Goal: Information Seeking & Learning: Learn about a topic

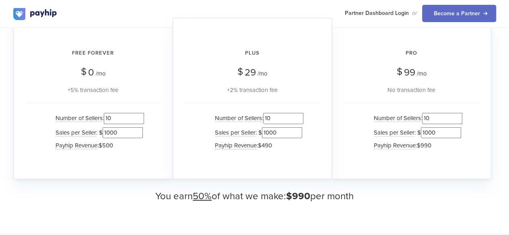
scroll to position [828, 0]
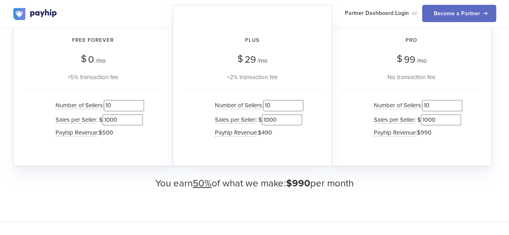
drag, startPoint x: 440, startPoint y: 105, endPoint x: 411, endPoint y: 101, distance: 28.8
click at [411, 101] on li "Number of Sellers : 10" at bounding box center [416, 106] width 93 height 14
type input "100"
click at [473, 171] on div "How much could you earn? We have multiple plans for you to earn from Free Forev…" at bounding box center [254, 65] width 483 height 247
drag, startPoint x: 442, startPoint y: 118, endPoint x: 418, endPoint y: 117, distance: 23.4
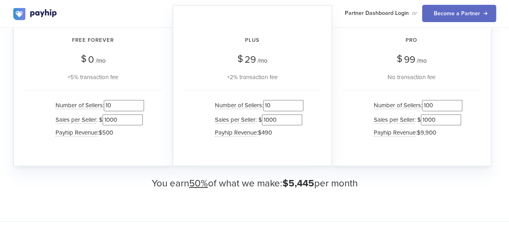
click at [418, 117] on li "Sales per Seller : $ 1000" at bounding box center [416, 120] width 93 height 14
click at [463, 176] on div "How much could you earn? We have multiple plans for you to earn from Free Forev…" at bounding box center [254, 65] width 483 height 247
click at [445, 116] on input "100" at bounding box center [441, 120] width 40 height 11
drag, startPoint x: 445, startPoint y: 117, endPoint x: 372, endPoint y: 114, distance: 72.9
click at [372, 114] on li "Sales per Seller : $ 100" at bounding box center [416, 120] width 93 height 14
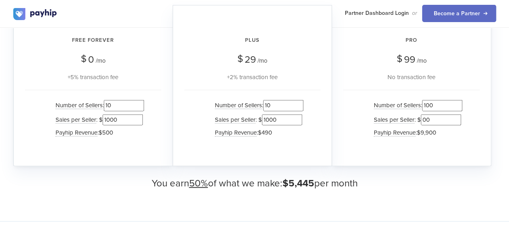
type input "00"
click at [383, 179] on h3 "You earn 50% of what we make: $5,445 per month" at bounding box center [254, 184] width 483 height 10
click at [290, 118] on input "1000" at bounding box center [282, 120] width 40 height 11
drag, startPoint x: 290, startPoint y: 118, endPoint x: 178, endPoint y: 113, distance: 111.6
click at [178, 113] on div "Plus $ 29 /mo +2% transaction fee Number of Sellers : 10 Sales per Seller : $ 1…" at bounding box center [252, 85] width 159 height 161
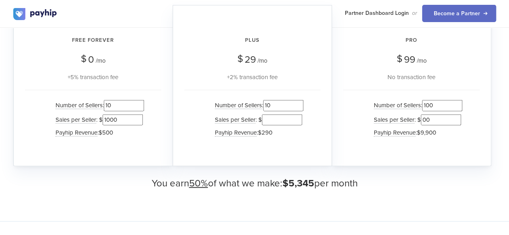
drag, startPoint x: 286, startPoint y: 107, endPoint x: 122, endPoint y: 103, distance: 164.7
click at [122, 5] on div "Free Forever $ 0 /mo +5% transaction fee Number of Sellers : 10 Sales per Selle…" at bounding box center [254, 5] width 483 height 0
drag, startPoint x: 120, startPoint y: 100, endPoint x: 0, endPoint y: 105, distance: 120.1
click at [0, 105] on div "How much could you earn? We have multiple plans for you to earn from Free Forev…" at bounding box center [254, 66] width 509 height 312
drag, startPoint x: 119, startPoint y: 119, endPoint x: 0, endPoint y: 110, distance: 119.5
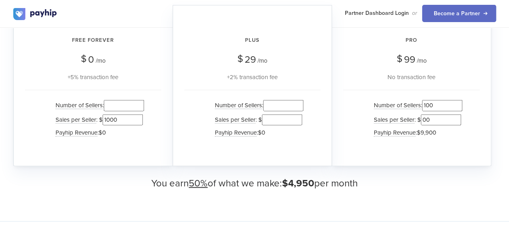
click at [0, 110] on div "How much could you earn? We have multiple plans for you to earn from Free Forev…" at bounding box center [254, 66] width 509 height 312
click at [372, 179] on h3 "You earn 50% of what we make: $4,950 per month" at bounding box center [254, 184] width 483 height 10
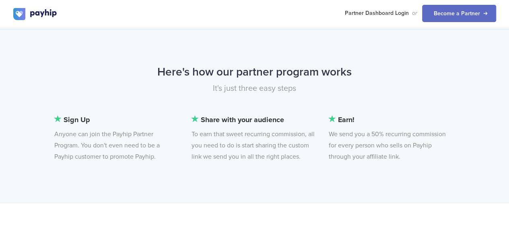
scroll to position [564, 0]
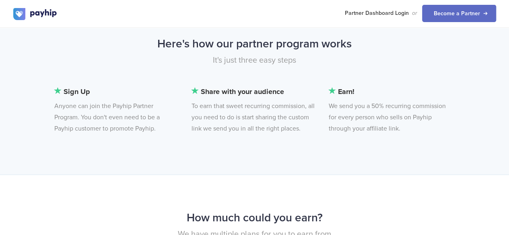
drag, startPoint x: 328, startPoint y: 101, endPoint x: 423, endPoint y: 130, distance: 99.7
click at [423, 130] on div "Sign Up Anyone can join the Payhip Partner Program. You don't even need to be a…" at bounding box center [275, 114] width 454 height 56
click at [423, 130] on li "Earn! We send you a 50% recurring commission for every person who sells on Payh…" at bounding box center [391, 110] width 124 height 48
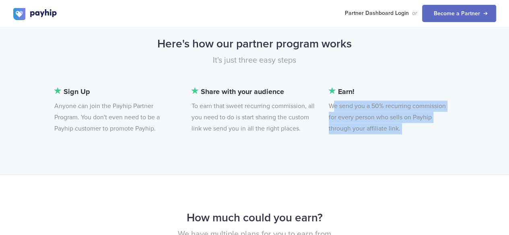
drag, startPoint x: 423, startPoint y: 130, endPoint x: 395, endPoint y: 116, distance: 31.7
click at [395, 116] on li "Earn! We send you a 50% recurring commission for every person who sells on Payh…" at bounding box center [391, 110] width 124 height 48
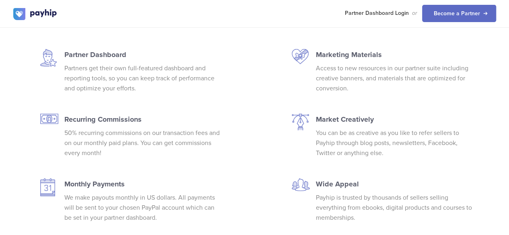
scroll to position [1124, 0]
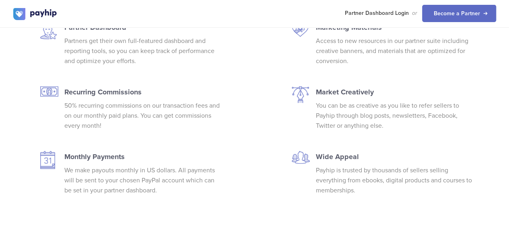
click at [168, 106] on p "50% recurring commissions on our transaction fees and on our monthly paid plans…" at bounding box center [142, 116] width 157 height 30
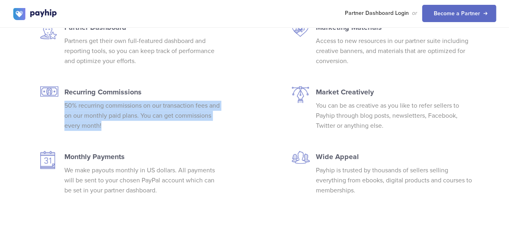
click at [168, 106] on p "50% recurring commissions on our transaction fees and on our monthly paid plans…" at bounding box center [142, 116] width 157 height 30
copy div "50% recurring commissions on our transaction fees and on our monthly paid plans…"
click at [216, 125] on p "50% recurring commissions on our transaction fees and on our monthly paid plans…" at bounding box center [142, 116] width 157 height 30
drag, startPoint x: 140, startPoint y: 122, endPoint x: 64, endPoint y: 88, distance: 83.3
click at [64, 88] on div "Partner Dashboard Partners get their own full-featured dashboard and reporting …" at bounding box center [142, 119] width 169 height 194
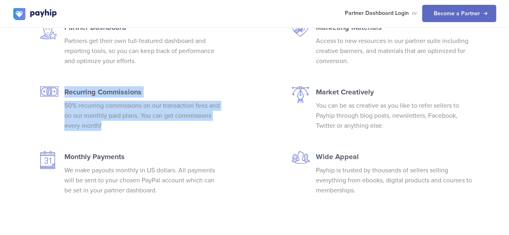
copy div "Recurring Commissions 50% recurring commissions on our transaction fees and on …"
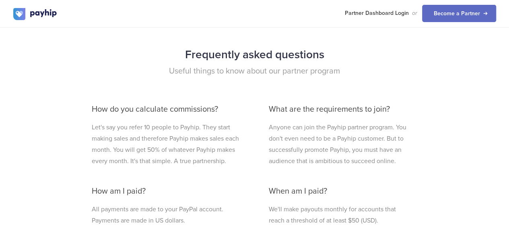
scroll to position [1638, 0]
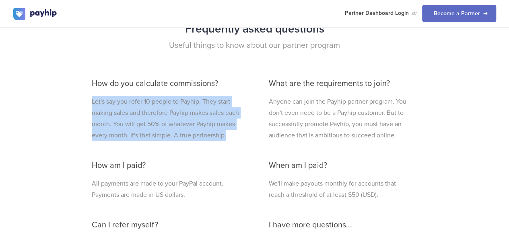
drag, startPoint x: 76, startPoint y: 93, endPoint x: 233, endPoint y: 134, distance: 162.8
click at [233, 134] on div "Frequently asked questions Useful things to know about our partner program How …" at bounding box center [254, 155] width 483 height 273
copy p "Let's say you refer 10 people to Payhip. They start making sales and therefore …"
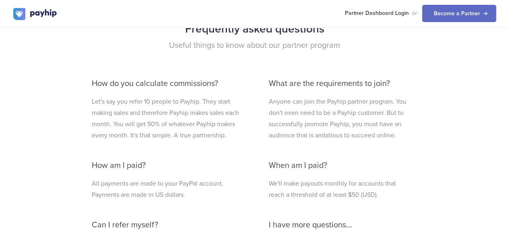
click at [393, 74] on div "What are the requirements to join? Anyone can join the Payhip partner program. …" at bounding box center [340, 181] width 154 height 221
